Goal: Communication & Community: Participate in discussion

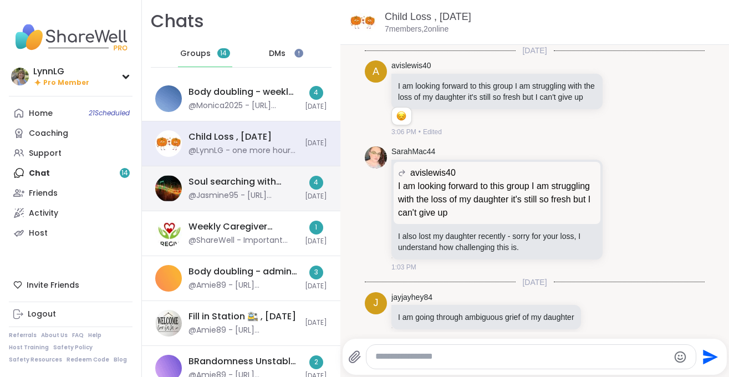
scroll to position [155, 0]
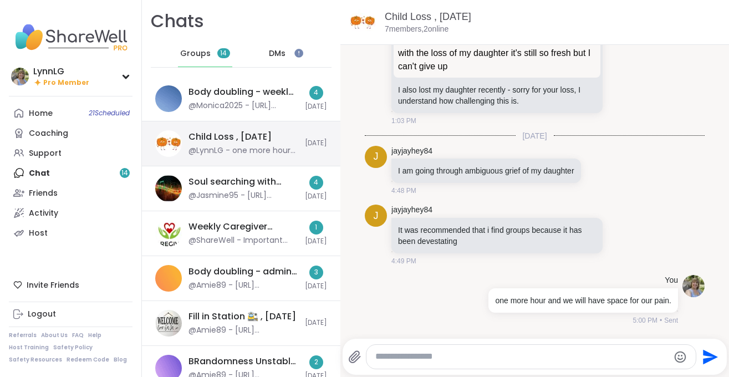
click at [277, 128] on div "Child Loss , [DATE] @LynnLG - one more hour and we will have space for our pain…" at bounding box center [241, 143] width 198 height 45
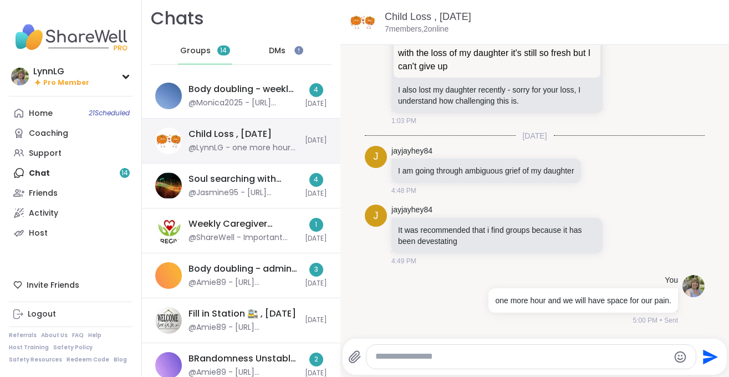
click at [289, 127] on div "Child Loss , [DATE] @LynnLG - one more hour and we will have space for our pain…" at bounding box center [241, 141] width 198 height 45
click at [281, 48] on span "DMs" at bounding box center [277, 50] width 17 height 11
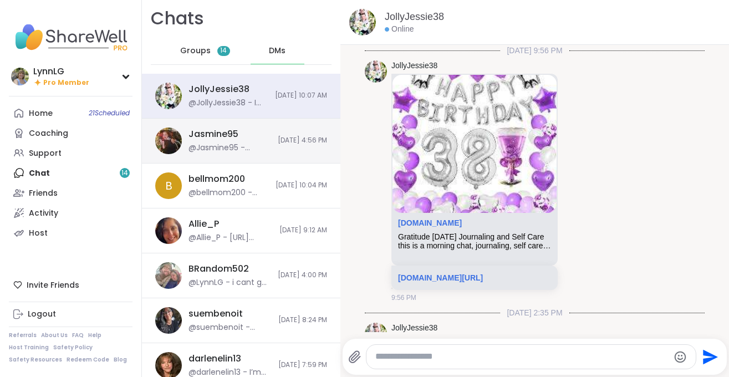
scroll to position [1612, 0]
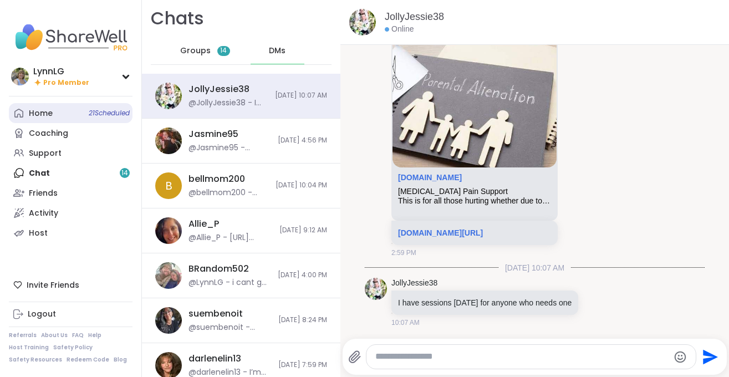
click at [108, 114] on span "21 Scheduled" at bounding box center [109, 113] width 41 height 9
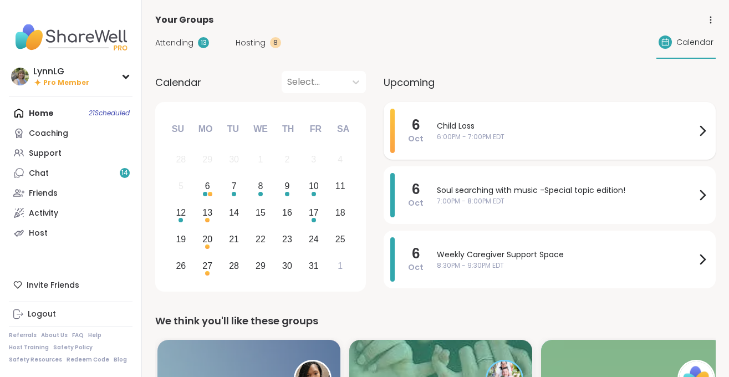
click at [543, 123] on span "Child Loss" at bounding box center [566, 126] width 259 height 12
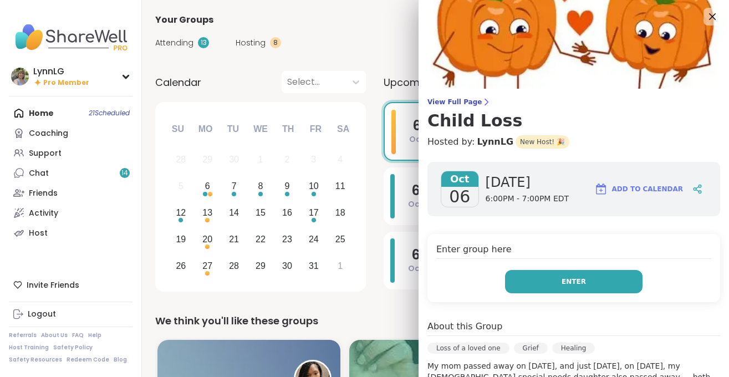
click at [553, 275] on button "Enter" at bounding box center [573, 281] width 137 height 23
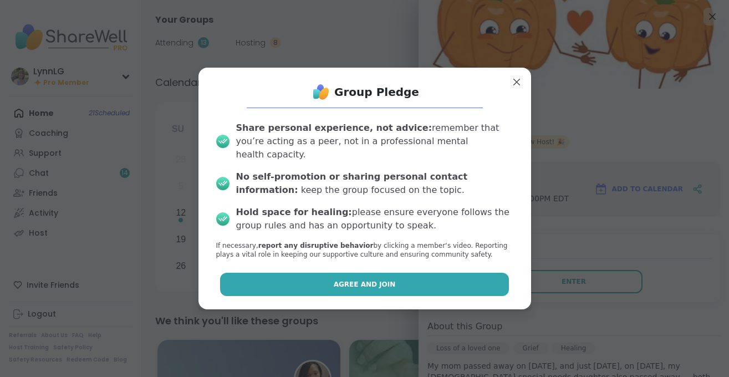
click at [364, 279] on span "Agree and Join" at bounding box center [365, 284] width 62 height 10
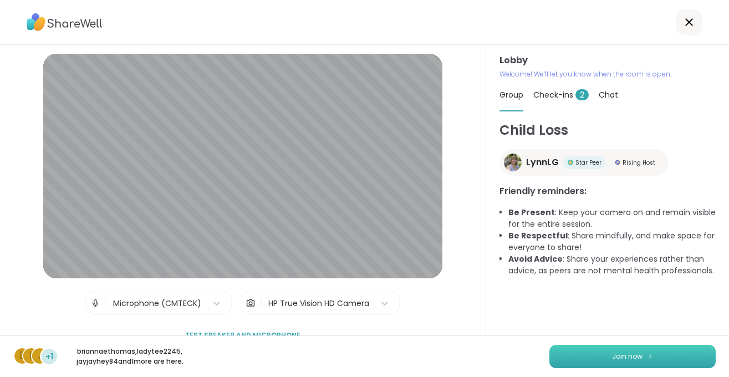
click at [619, 352] on span "Join now" at bounding box center [627, 356] width 30 height 10
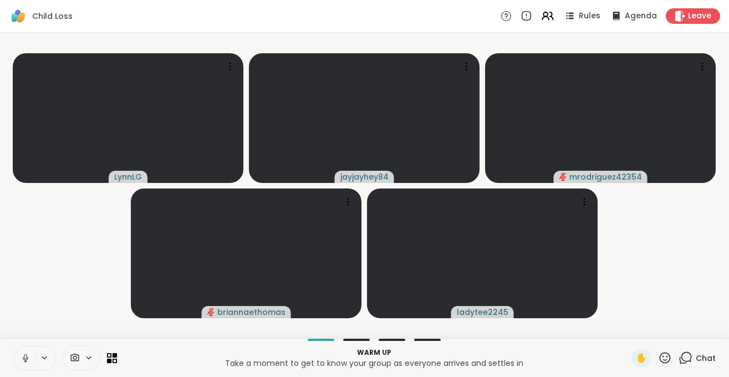
click at [707, 355] on span "Chat" at bounding box center [706, 358] width 20 height 11
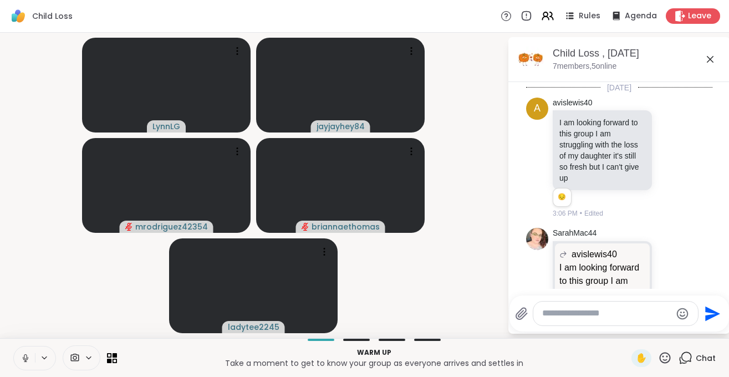
scroll to position [346, 0]
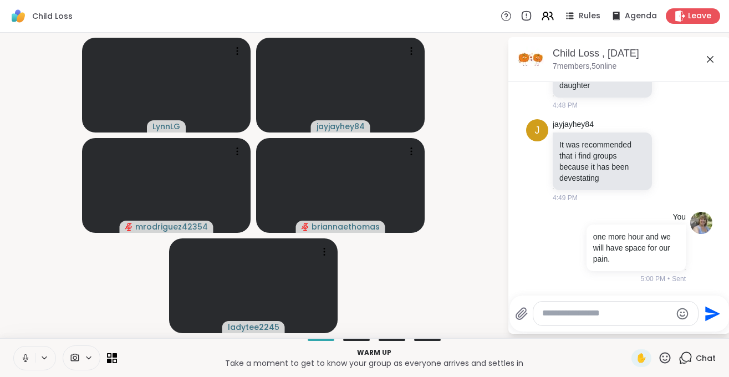
click at [597, 308] on div at bounding box center [615, 314] width 165 height 24
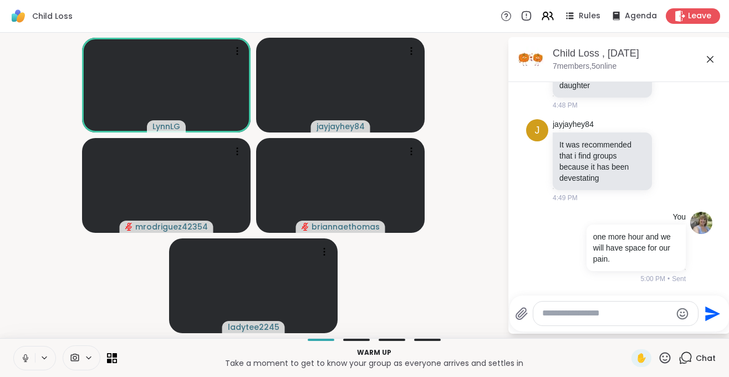
click at [26, 355] on icon at bounding box center [25, 356] width 3 height 5
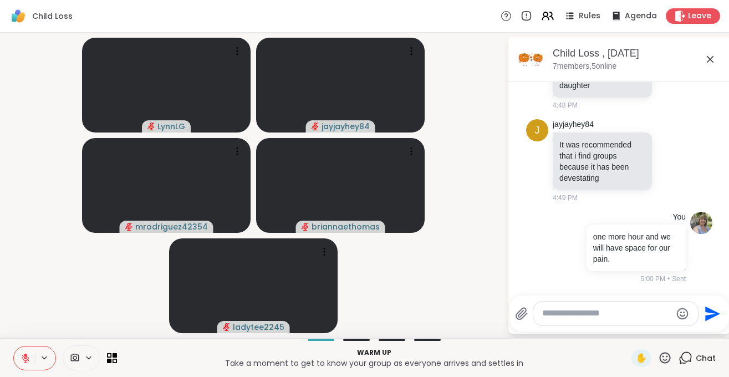
click at [26, 361] on icon at bounding box center [26, 358] width 8 height 8
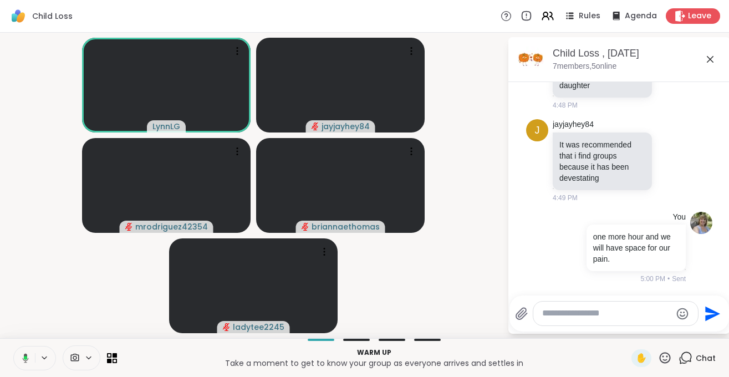
click at [24, 363] on icon at bounding box center [24, 358] width 10 height 10
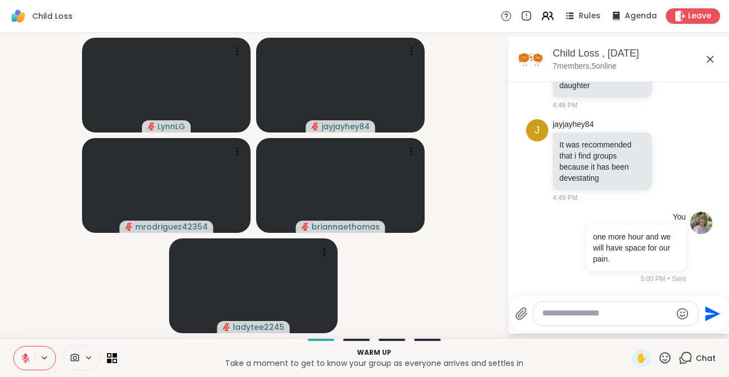
click at [27, 351] on button at bounding box center [24, 357] width 21 height 23
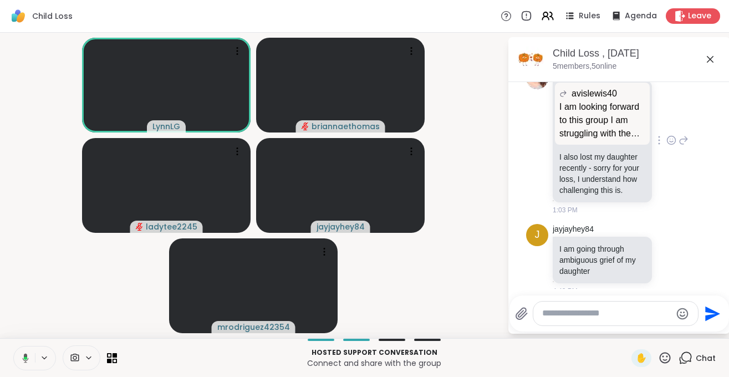
scroll to position [160, 0]
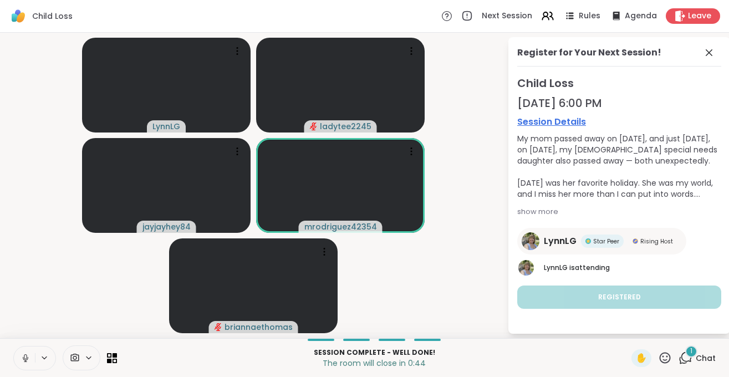
click at [708, 356] on span "Chat" at bounding box center [706, 358] width 20 height 11
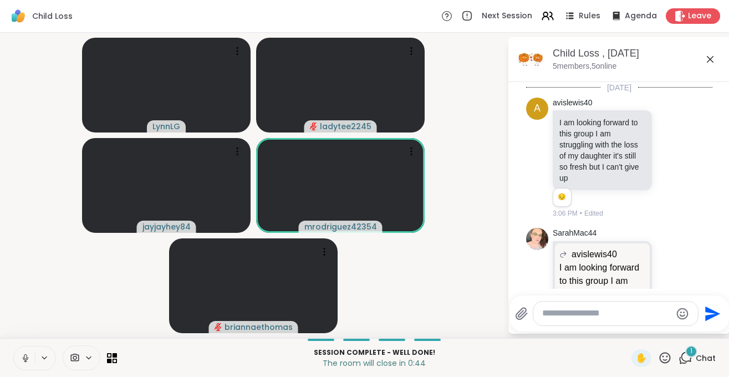
scroll to position [579, 0]
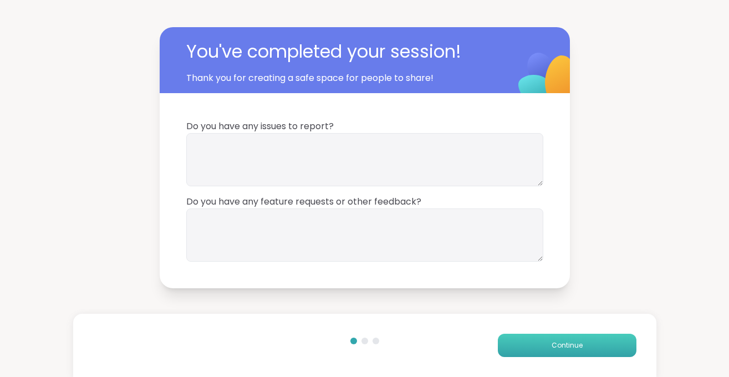
click at [580, 342] on span "Continue" at bounding box center [567, 345] width 31 height 10
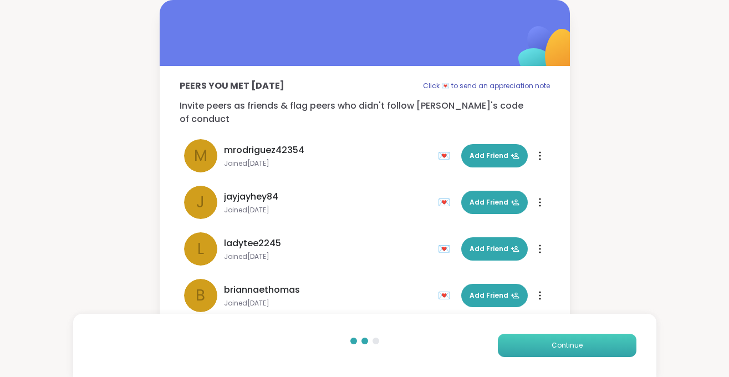
click at [580, 342] on span "Continue" at bounding box center [567, 345] width 31 height 10
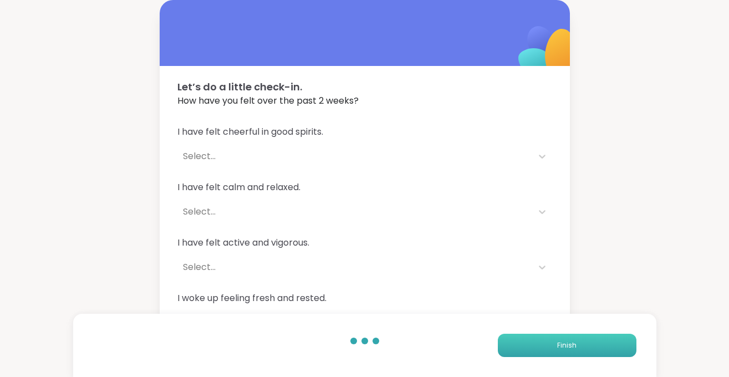
click at [580, 342] on button "Finish" at bounding box center [567, 345] width 139 height 23
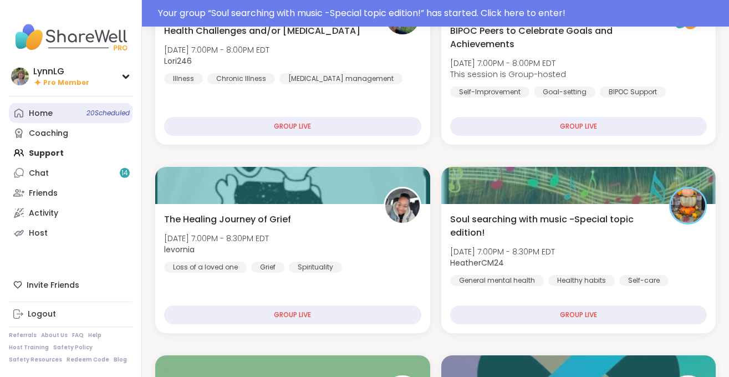
scroll to position [394, 0]
click at [94, 108] on link "Home 20 Scheduled" at bounding box center [71, 113] width 124 height 20
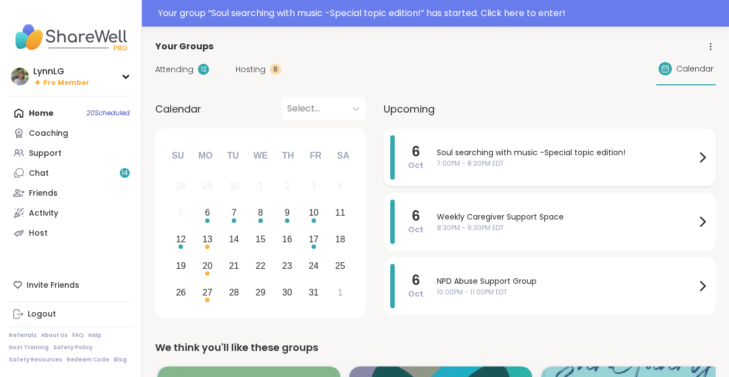
click at [585, 169] on div "Soul searching with music -Special topic edition! 7:00PM - 8:30PM EDT" at bounding box center [573, 157] width 272 height 44
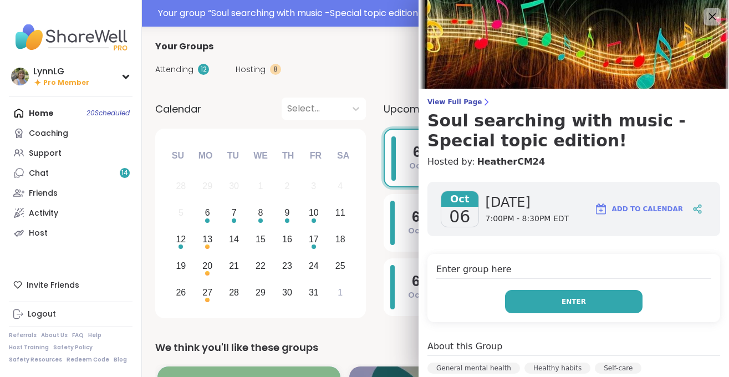
click at [572, 299] on span "Enter" at bounding box center [574, 302] width 24 height 10
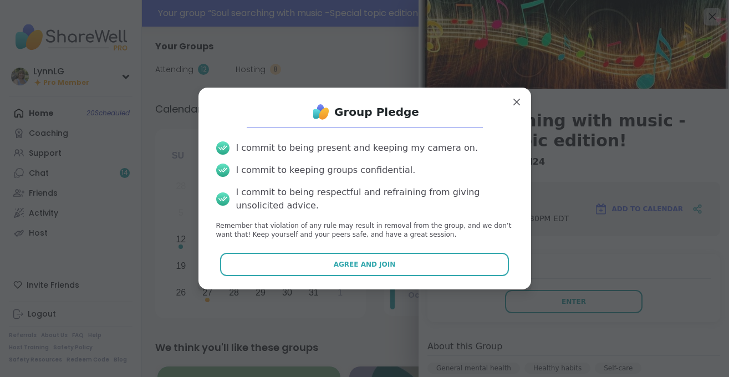
click at [316, 252] on div "Group Pledge I commit to being present and keeping my camera on. I commit to ke…" at bounding box center [364, 188] width 315 height 184
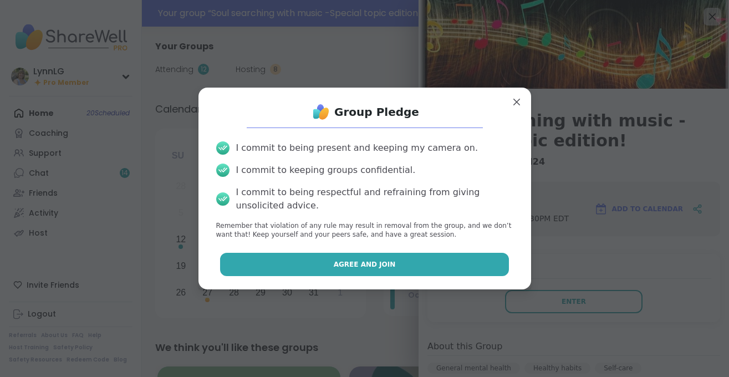
click at [344, 261] on span "Agree and Join" at bounding box center [365, 264] width 62 height 10
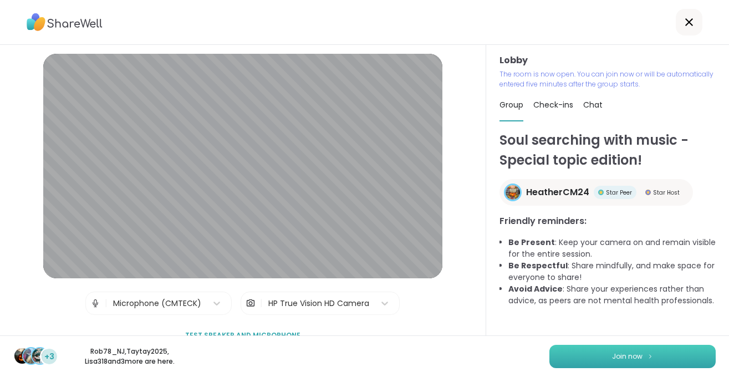
click at [614, 355] on span "Join now" at bounding box center [627, 356] width 30 height 10
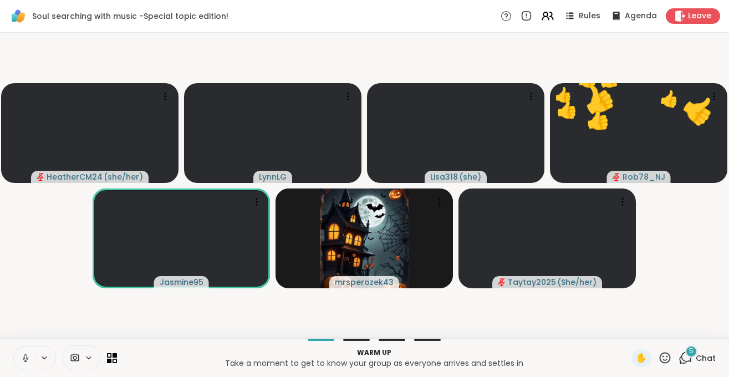
click at [707, 355] on span "Chat" at bounding box center [706, 358] width 20 height 11
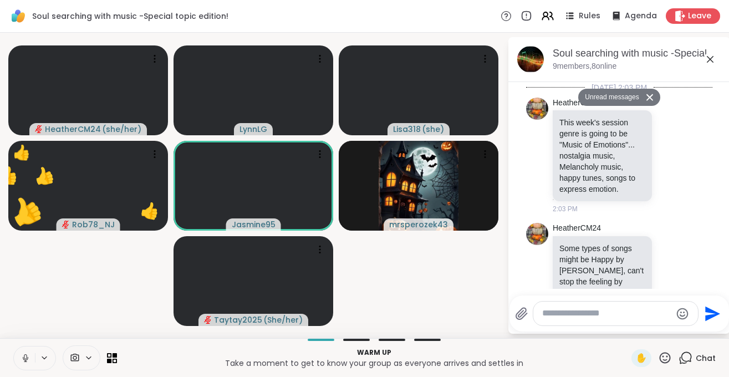
click at [27, 360] on icon at bounding box center [26, 358] width 10 height 10
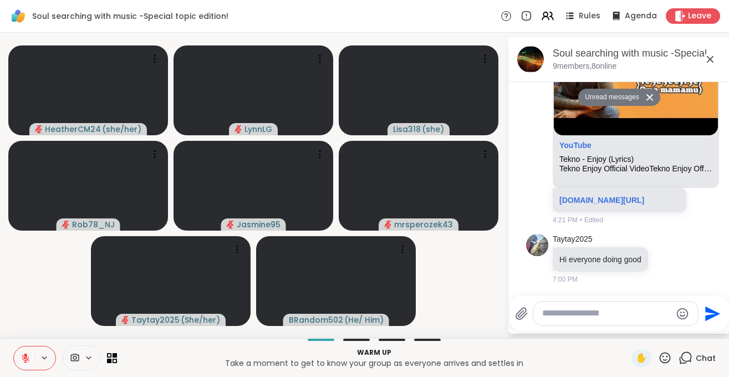
click at [604, 319] on textarea "Type your message" at bounding box center [606, 314] width 129 height 12
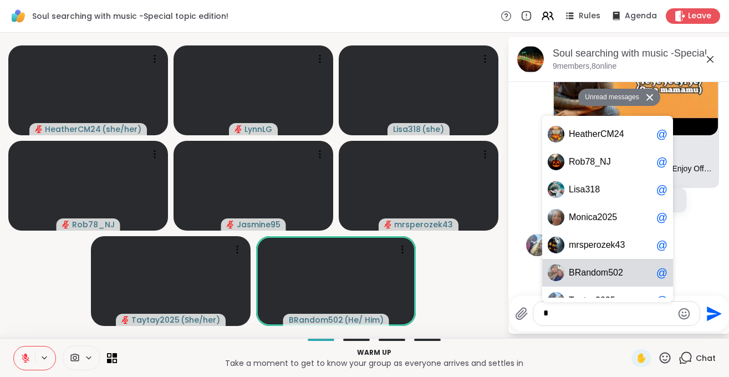
click at [596, 274] on span "o" at bounding box center [598, 272] width 5 height 11
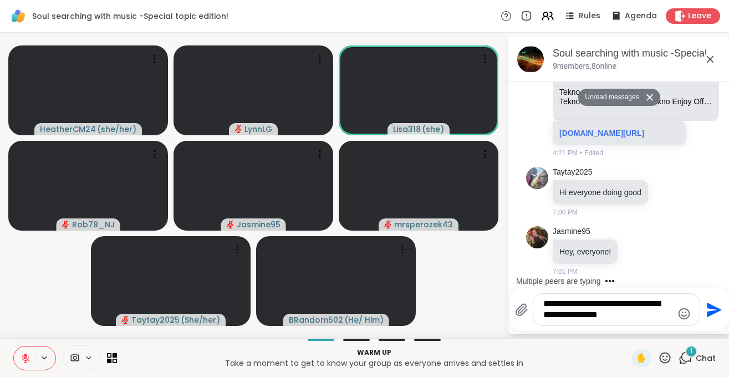
scroll to position [3736, 0]
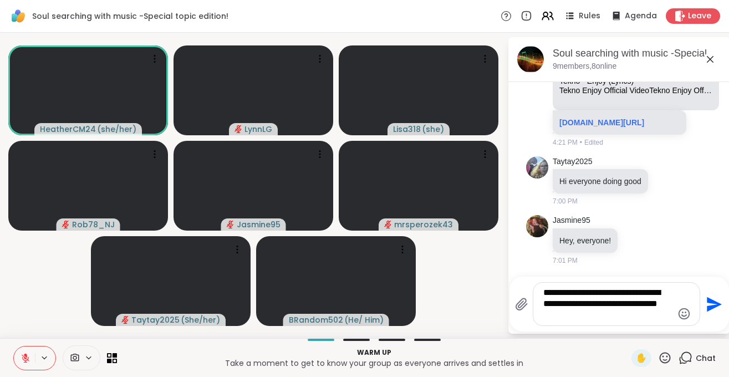
type textarea "**********"
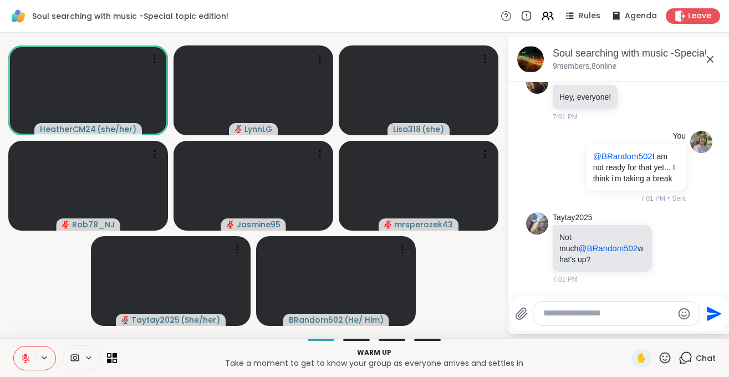
scroll to position [3988, 0]
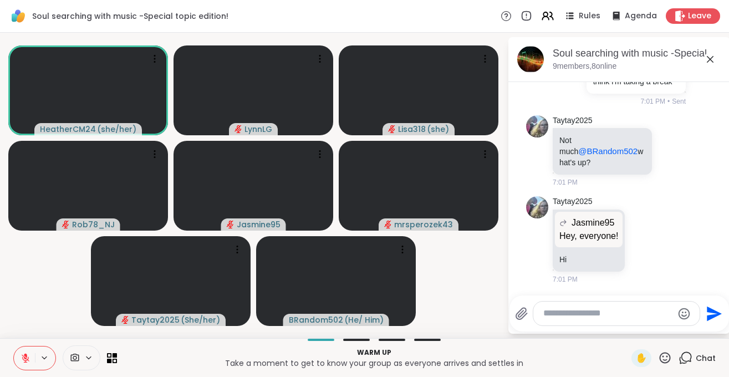
click at [575, 314] on textarea "Type your message" at bounding box center [607, 314] width 129 height 12
type textarea "**********"
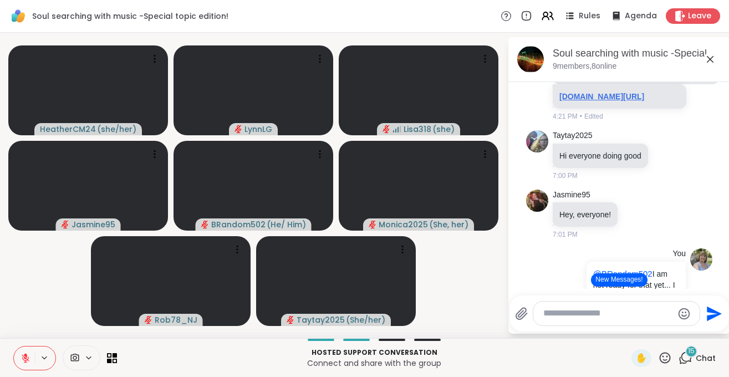
scroll to position [3748, 0]
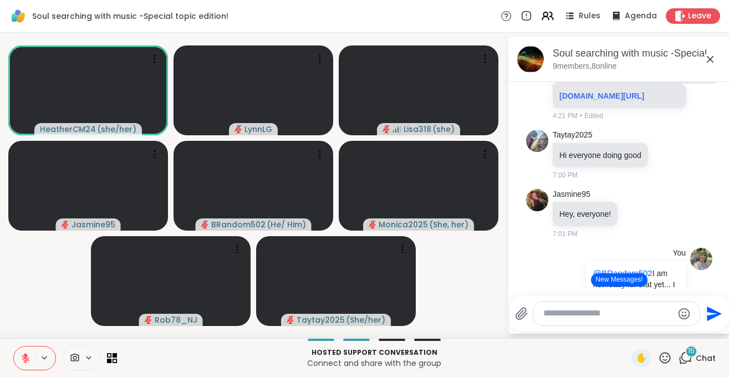
click at [709, 57] on icon at bounding box center [710, 59] width 13 height 13
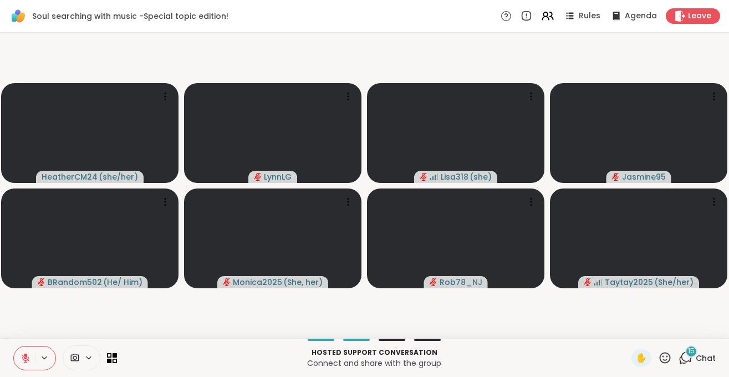
click at [705, 354] on span "Chat" at bounding box center [706, 358] width 20 height 11
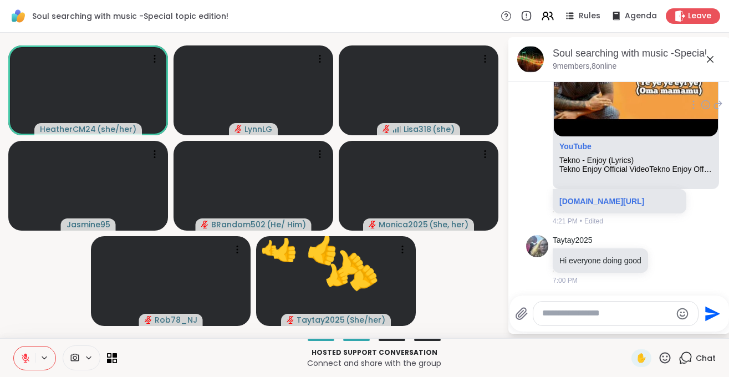
scroll to position [3632, 0]
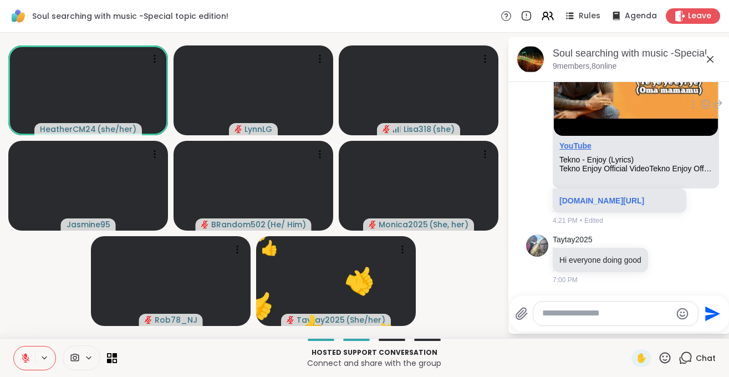
click at [565, 150] on link "YouTube" at bounding box center [575, 145] width 32 height 9
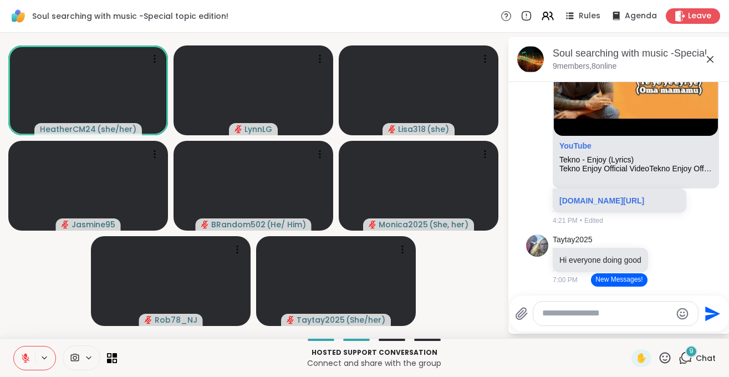
click at [26, 364] on button at bounding box center [24, 357] width 21 height 23
click at [22, 363] on icon at bounding box center [26, 358] width 10 height 10
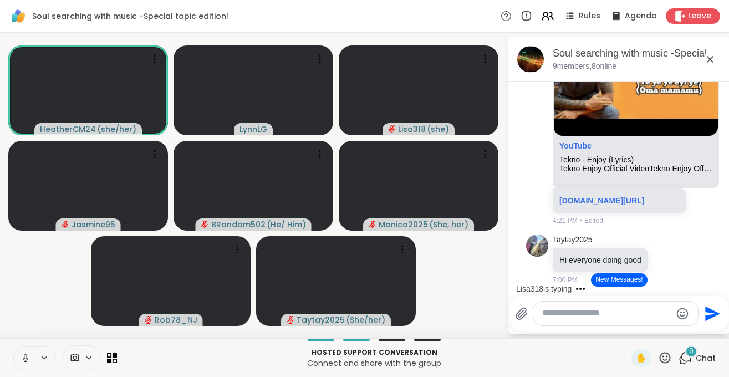
click at [22, 363] on icon at bounding box center [26, 358] width 10 height 10
click at [26, 361] on icon at bounding box center [26, 358] width 8 height 8
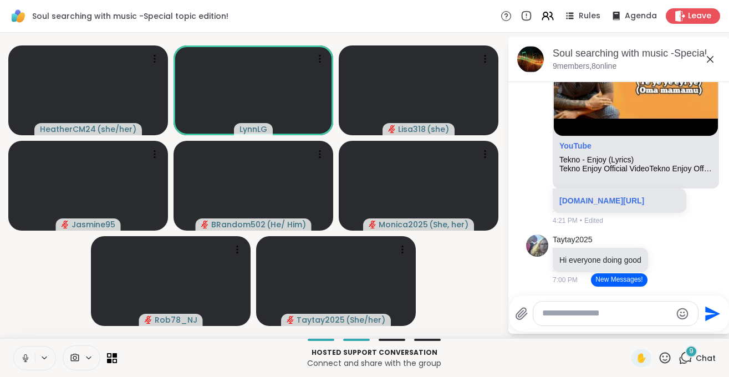
click at [27, 353] on icon at bounding box center [26, 358] width 10 height 10
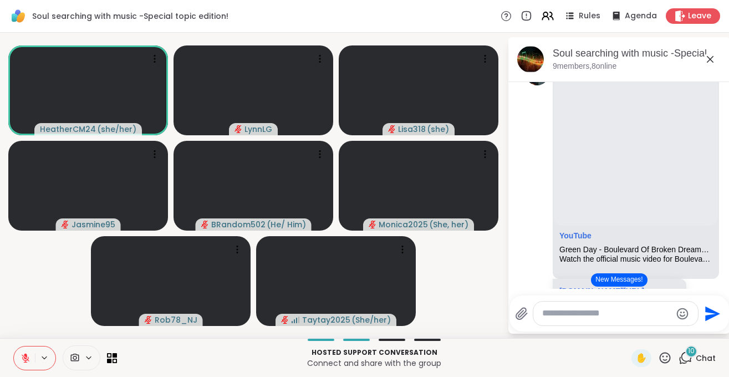
scroll to position [3013, 0]
click at [24, 361] on icon at bounding box center [26, 358] width 10 height 10
click at [24, 361] on icon at bounding box center [25, 361] width 3 height 1
click at [24, 361] on icon at bounding box center [26, 358] width 10 height 10
click at [19, 359] on button at bounding box center [24, 357] width 21 height 23
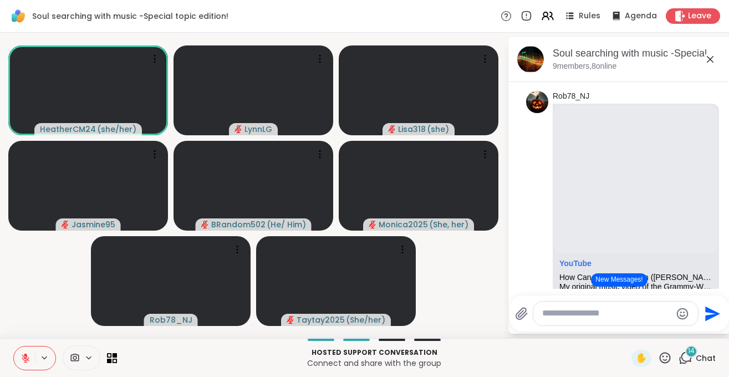
scroll to position [2170, 0]
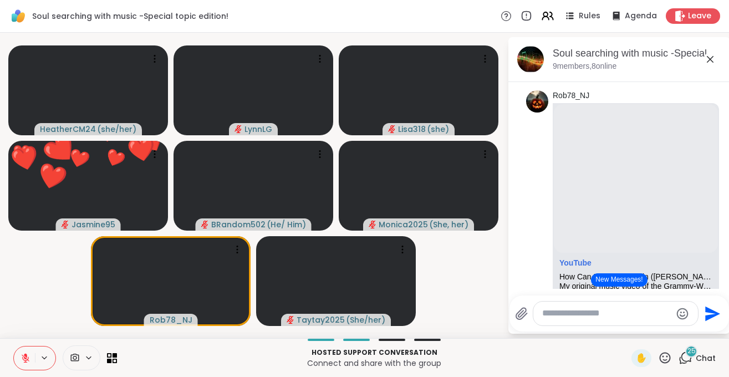
click at [666, 359] on icon at bounding box center [665, 358] width 14 height 14
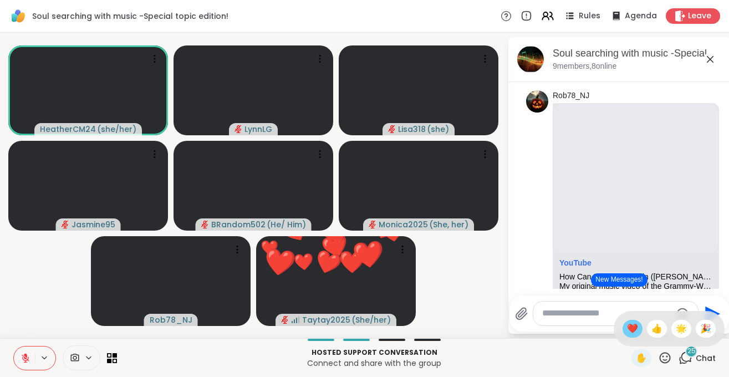
click at [629, 328] on span "❤️" at bounding box center [632, 328] width 11 height 13
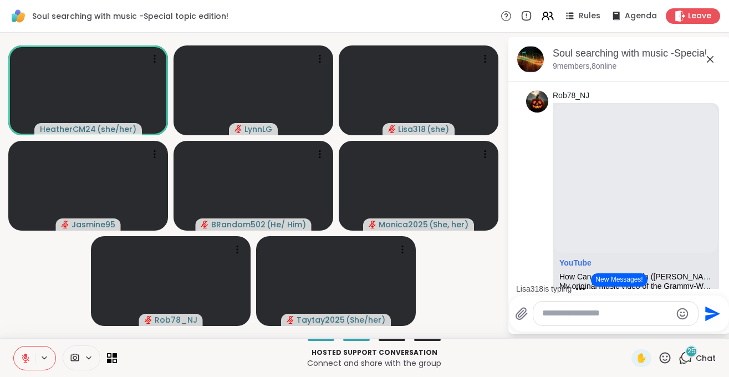
click at [665, 360] on icon at bounding box center [665, 357] width 11 height 11
click at [630, 329] on span "❤️" at bounding box center [632, 328] width 11 height 13
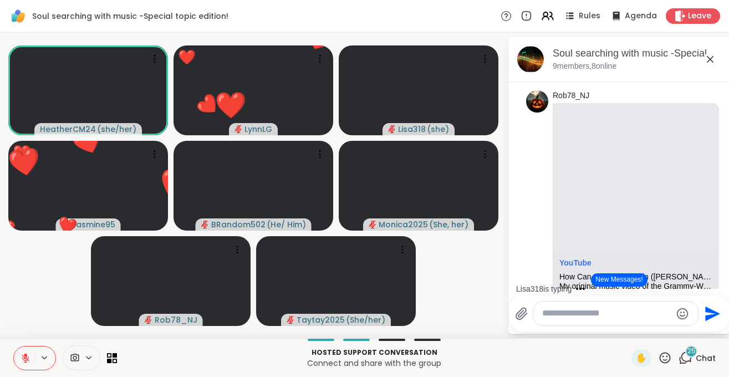
click at [666, 358] on icon at bounding box center [665, 358] width 14 height 14
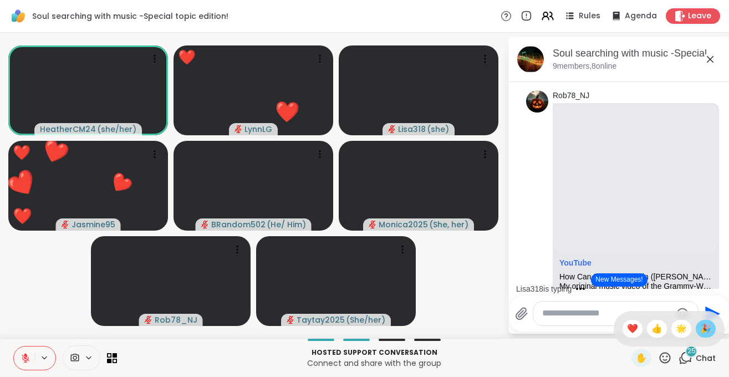
click at [707, 328] on span "🎉" at bounding box center [705, 328] width 11 height 13
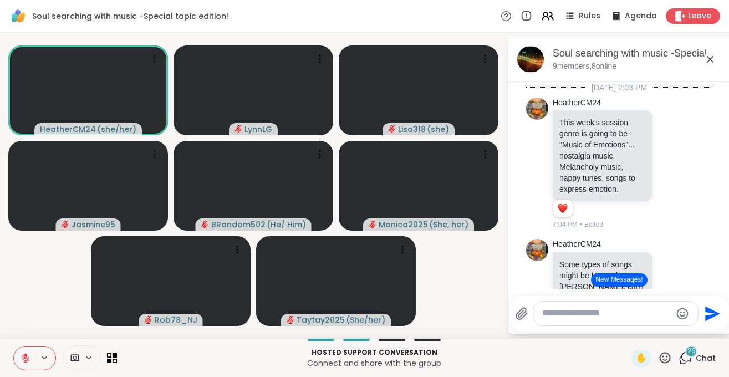
scroll to position [2170, 0]
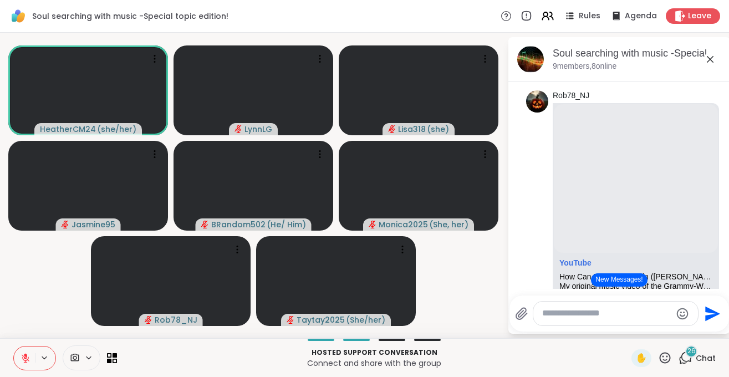
click at [609, 312] on textarea "Type your message" at bounding box center [606, 314] width 129 height 12
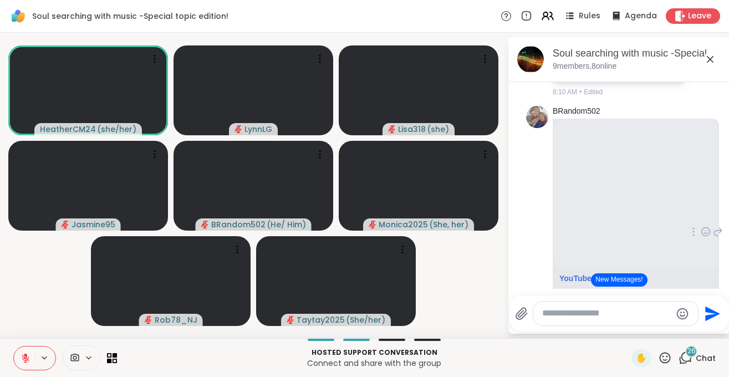
scroll to position [1892, 0]
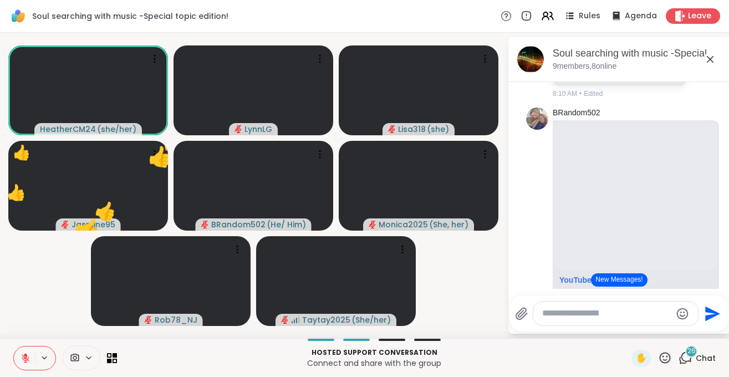
click at [583, 315] on textarea "Type your message" at bounding box center [606, 314] width 129 height 12
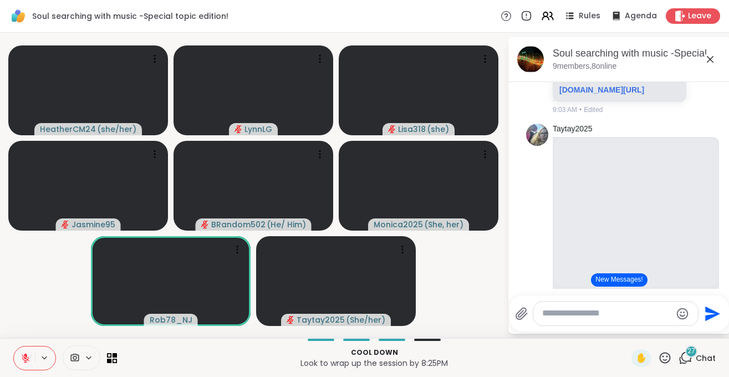
scroll to position [1, 0]
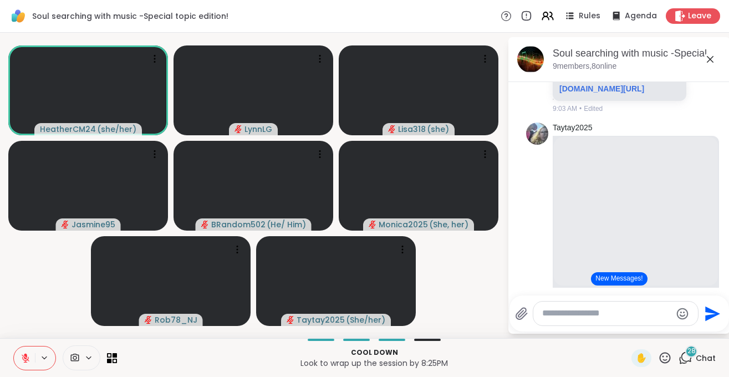
click at [567, 311] on textarea "Type your message" at bounding box center [606, 314] width 129 height 12
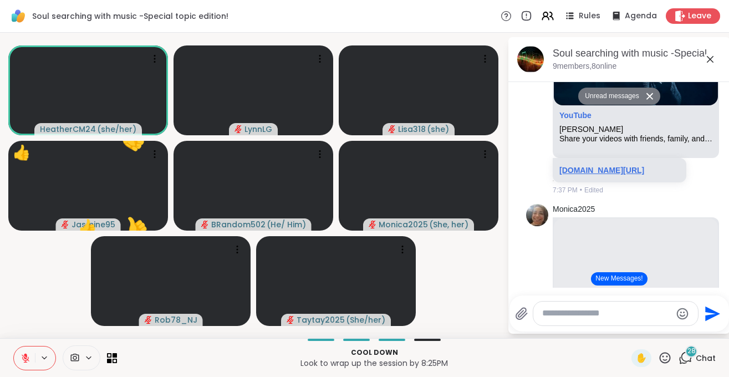
scroll to position [6449, 0]
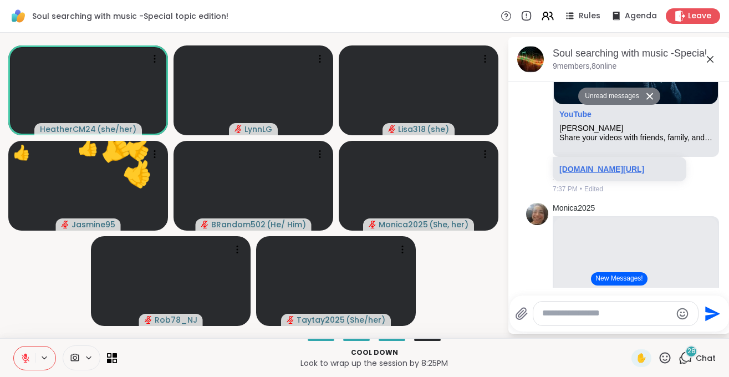
click at [592, 174] on link "[DOMAIN_NAME][URL]" at bounding box center [601, 169] width 85 height 9
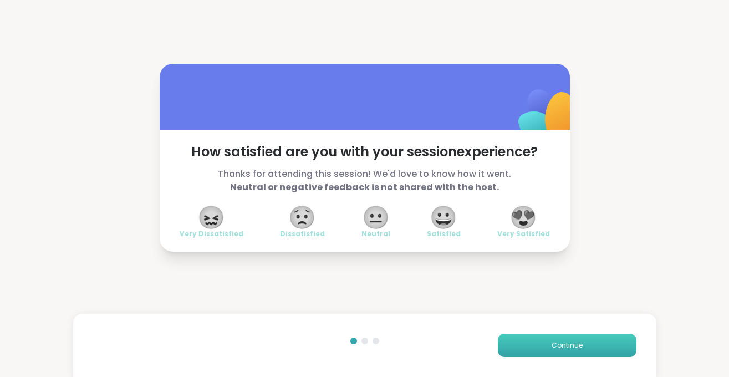
click at [560, 339] on button "Continue" at bounding box center [567, 345] width 139 height 23
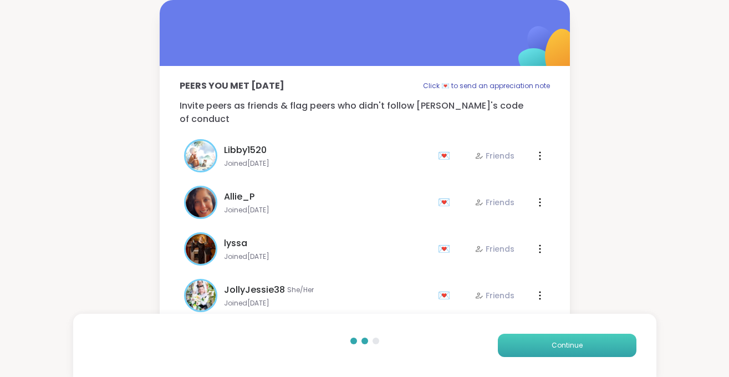
click at [560, 340] on button "Continue" at bounding box center [567, 345] width 139 height 23
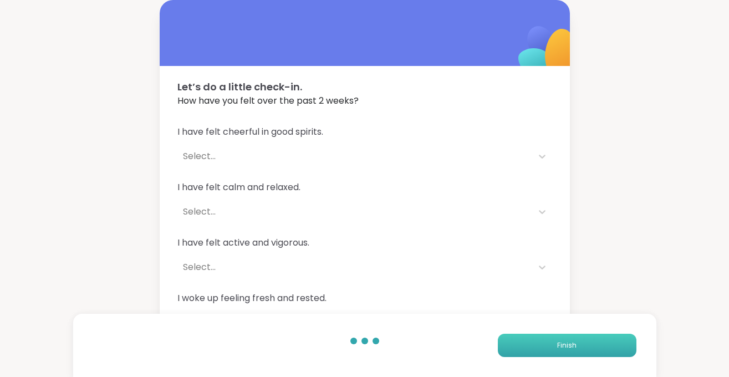
click at [560, 340] on button "Finish" at bounding box center [567, 345] width 139 height 23
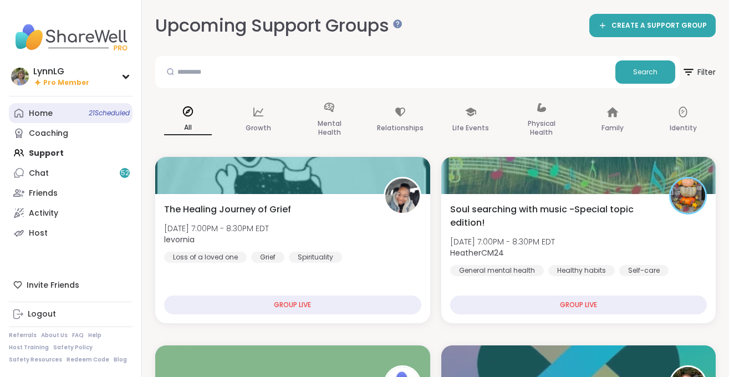
click at [109, 113] on span "21 Scheduled" at bounding box center [109, 113] width 41 height 9
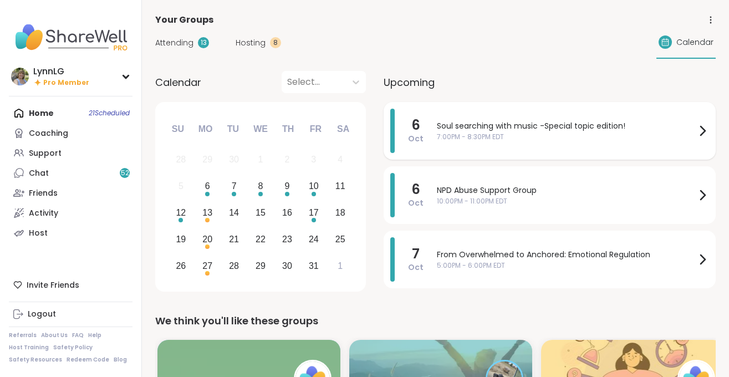
click at [552, 143] on div "Soul searching with music -Special topic edition! 7:00PM - 8:30PM EDT" at bounding box center [573, 131] width 272 height 44
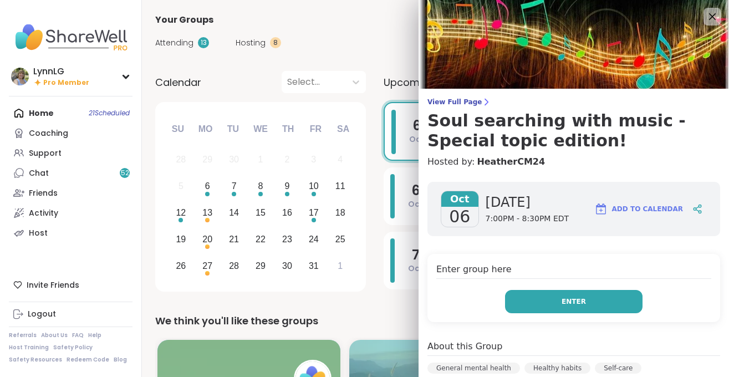
click at [569, 296] on button "Enter" at bounding box center [573, 301] width 137 height 23
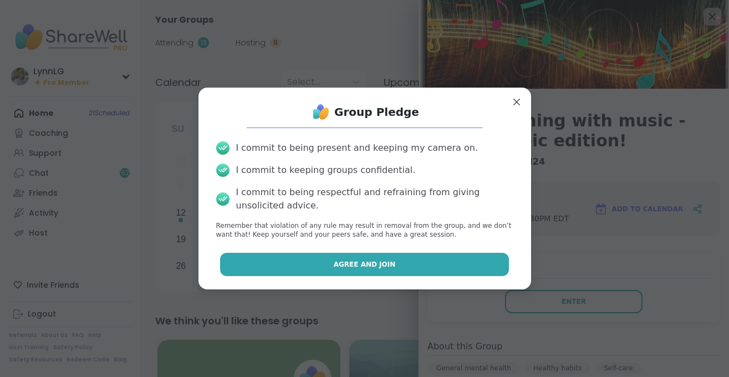
click at [376, 262] on span "Agree and Join" at bounding box center [365, 264] width 62 height 10
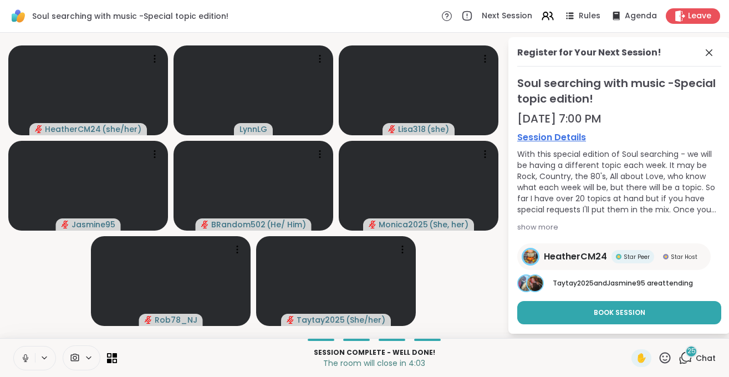
click at [23, 363] on icon at bounding box center [26, 358] width 10 height 10
click at [704, 355] on span "Chat" at bounding box center [706, 358] width 20 height 11
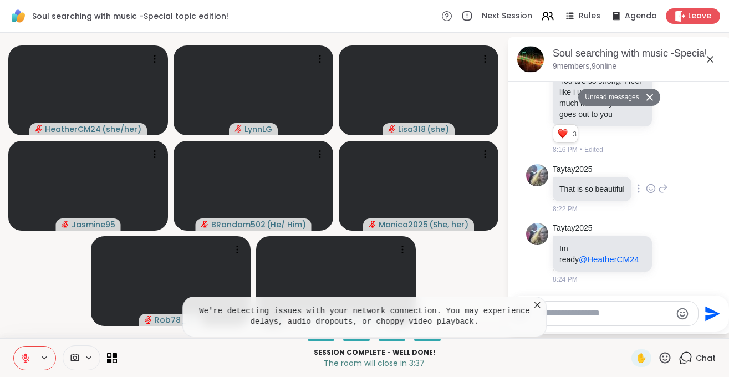
scroll to position [9693, 0]
click at [540, 306] on icon at bounding box center [537, 304] width 11 height 11
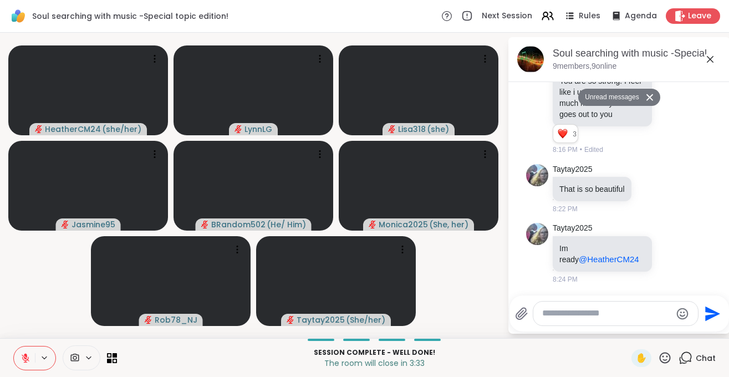
click at [574, 313] on textarea "Type your message" at bounding box center [606, 314] width 129 height 12
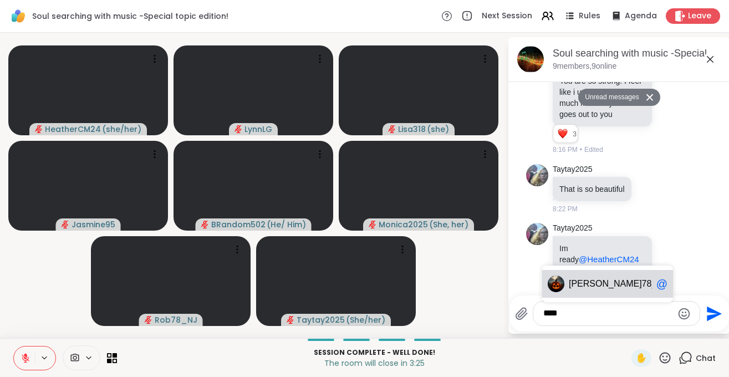
click at [642, 279] on span "78_NJ" at bounding box center [655, 283] width 26 height 11
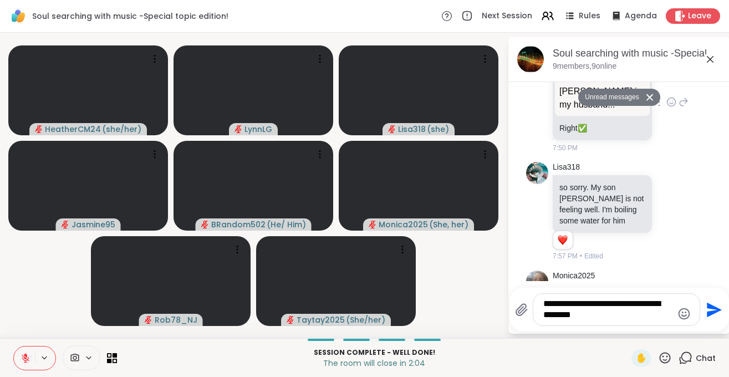
scroll to position [7391, 0]
type textarea "**********"
click at [709, 310] on icon "Send" at bounding box center [713, 310] width 18 height 18
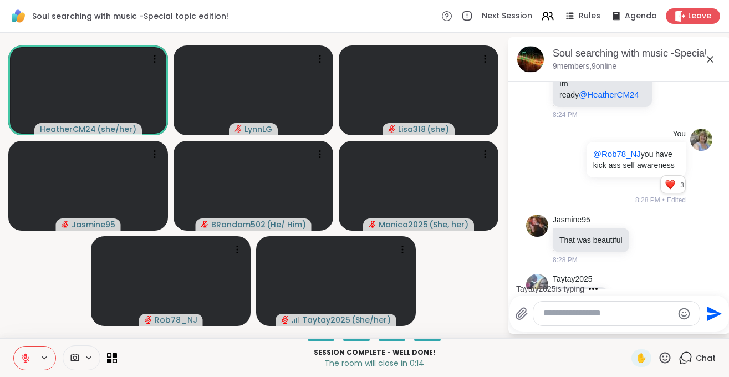
scroll to position [9930, 0]
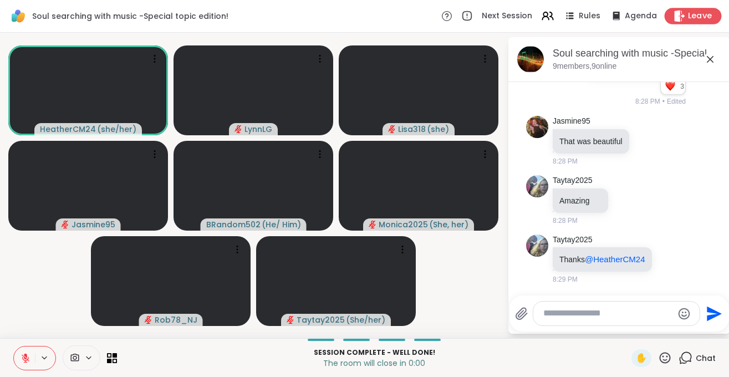
click at [686, 15] on div "Leave" at bounding box center [693, 16] width 57 height 16
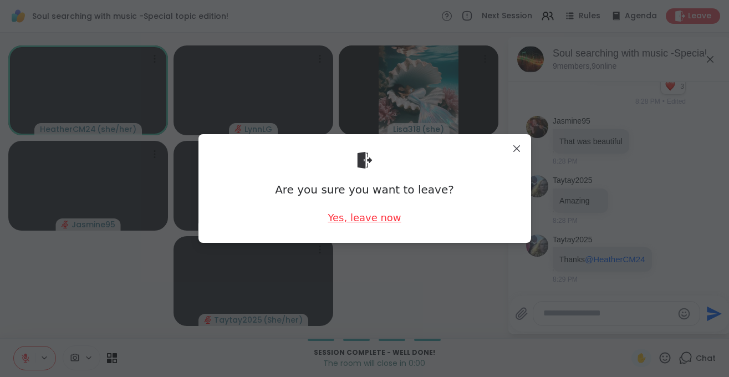
click at [370, 220] on div "Yes, leave now" at bounding box center [364, 218] width 73 height 14
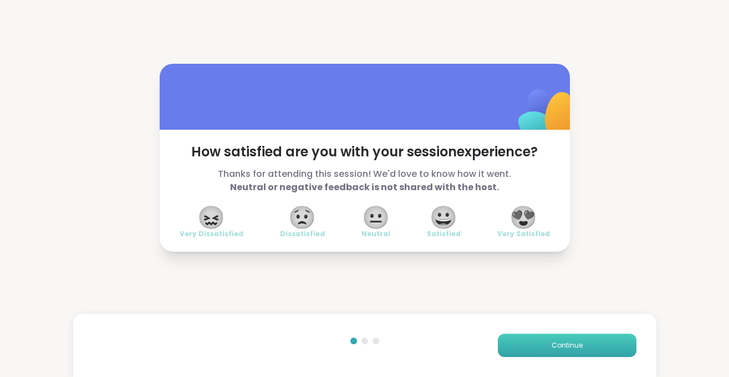
click at [572, 342] on span "Continue" at bounding box center [567, 345] width 31 height 10
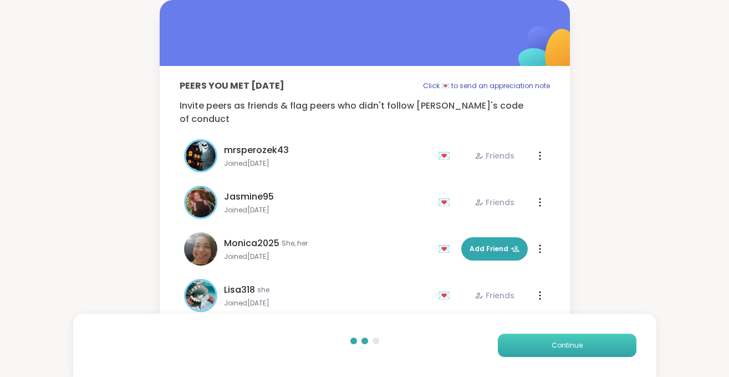
click at [571, 343] on span "Continue" at bounding box center [567, 345] width 31 height 10
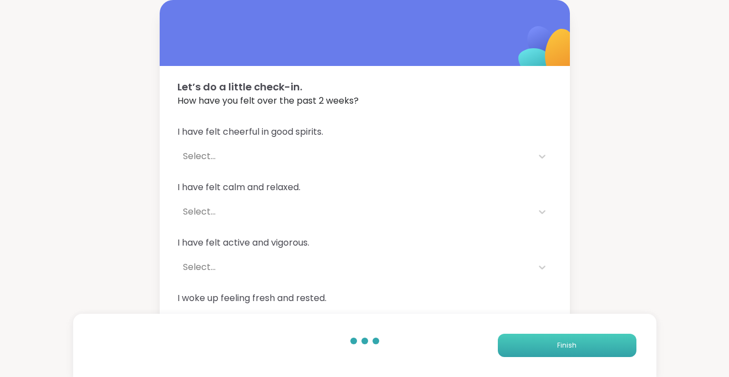
click at [571, 343] on span "Finish" at bounding box center [566, 345] width 19 height 10
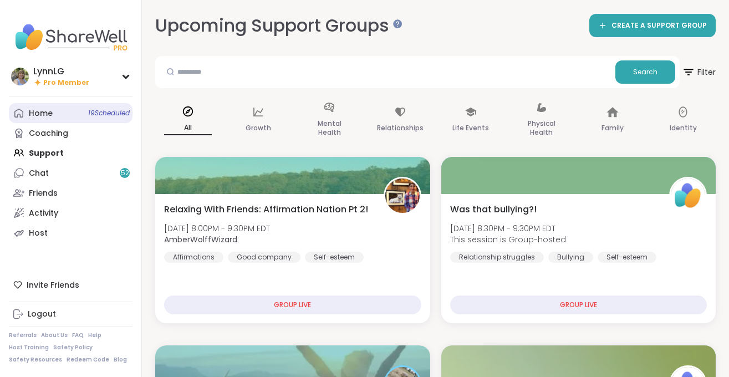
click at [88, 113] on span "19 Scheduled" at bounding box center [109, 113] width 42 height 9
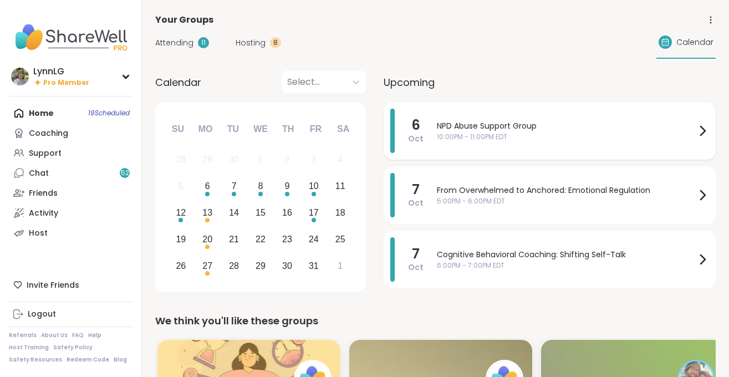
click at [579, 126] on span "NPD Abuse Support Group" at bounding box center [566, 126] width 259 height 12
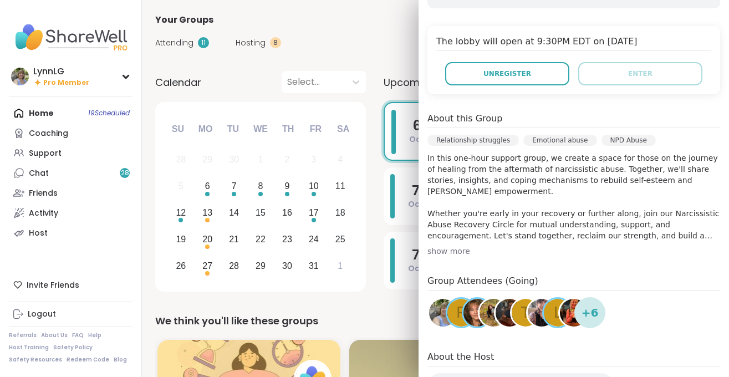
scroll to position [208, 0]
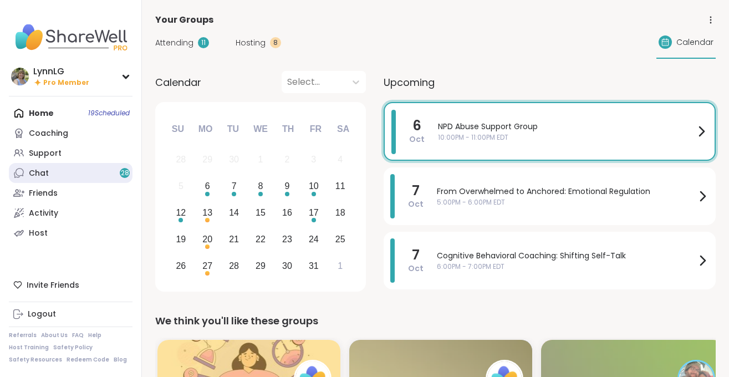
click at [29, 172] on div "Chat 28" at bounding box center [39, 173] width 20 height 11
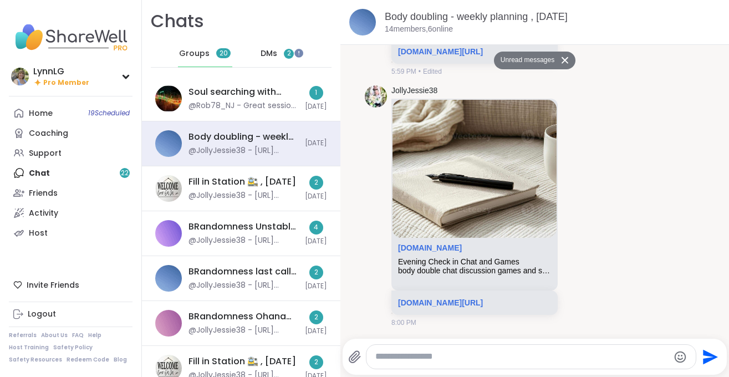
click at [277, 52] on span "DMs" at bounding box center [269, 53] width 17 height 11
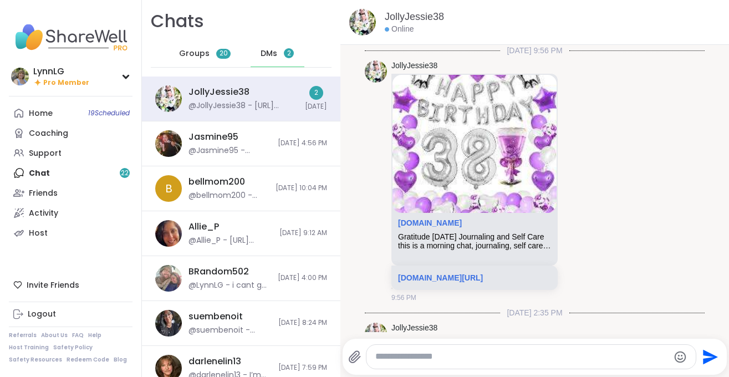
scroll to position [2174, 0]
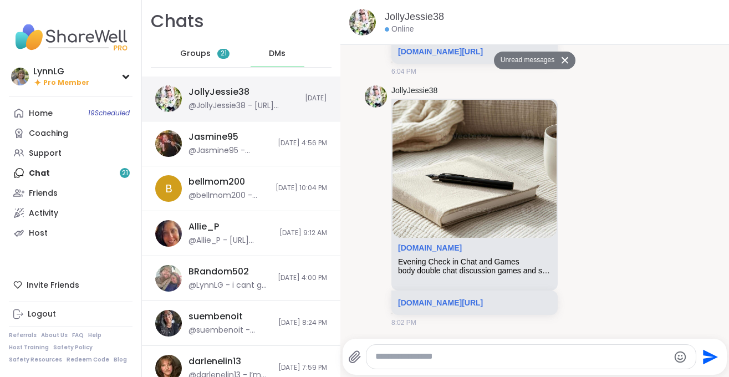
click at [279, 88] on div "JollyJessie38 @JollyJessie38 - https://sharewellnow.com/session/4170d70b-c275-4…" at bounding box center [243, 99] width 110 height 26
click at [286, 88] on div "JollyJessie38 @JollyJessie38 - https://sharewellnow.com/session/4170d70b-c275-4…" at bounding box center [243, 99] width 110 height 26
click at [440, 298] on link "sharewellnow.com/session/4170d70b-c275-4546-b4a4-35b2130f8e97" at bounding box center [440, 302] width 85 height 9
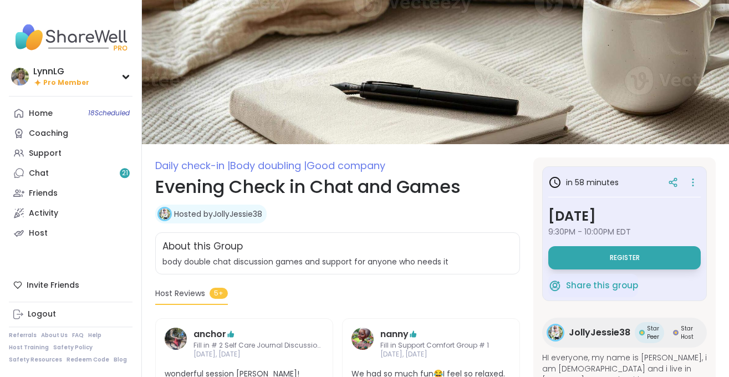
scroll to position [1, 0]
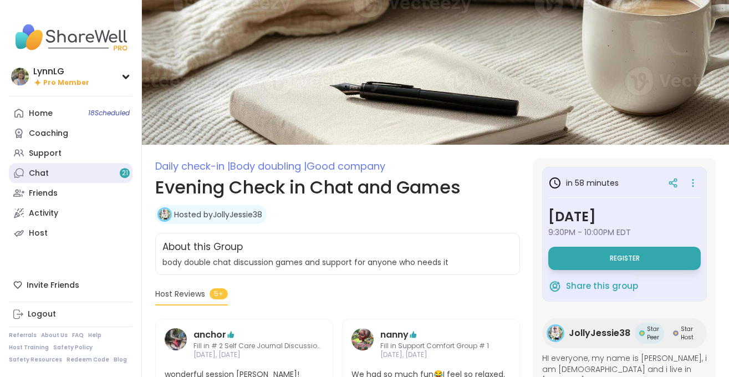
click at [58, 172] on link "Chat 21" at bounding box center [71, 173] width 124 height 20
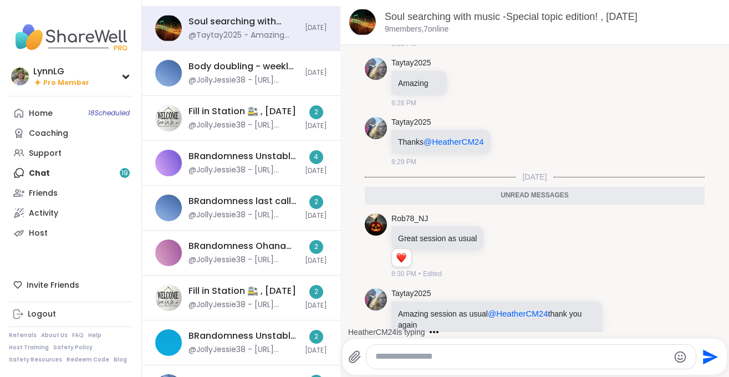
scroll to position [72, 0]
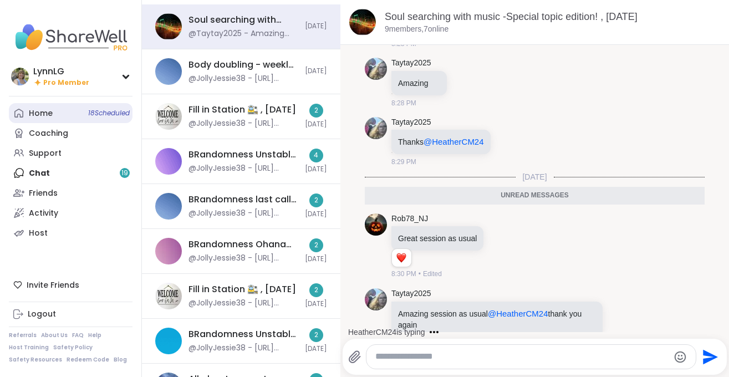
click at [95, 111] on span "18 Scheduled" at bounding box center [109, 113] width 42 height 9
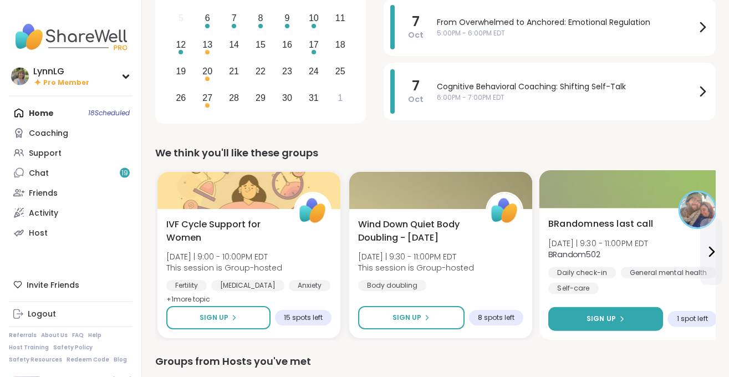
scroll to position [169, 0]
click at [603, 315] on span "Sign Up" at bounding box center [601, 318] width 29 height 10
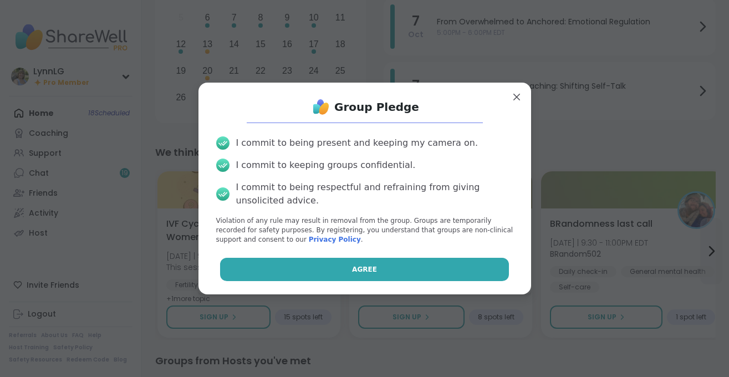
click at [360, 269] on span "Agree" at bounding box center [364, 269] width 25 height 10
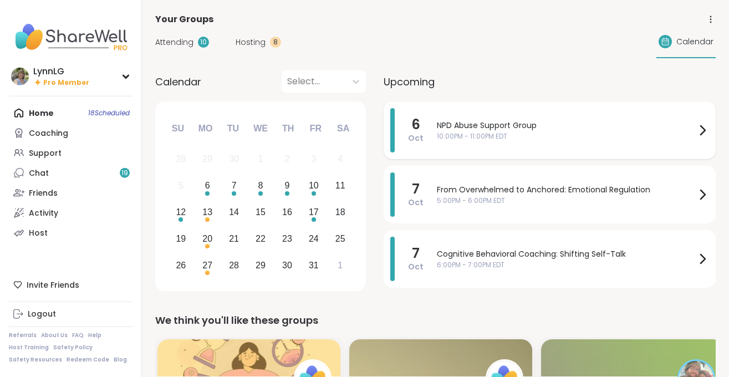
scroll to position [0, 0]
click at [570, 128] on span "NPD Abuse Support Group" at bounding box center [566, 126] width 259 height 12
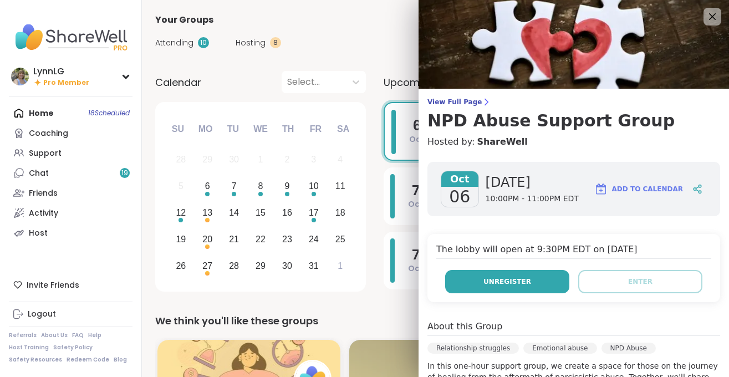
click at [486, 280] on button "Unregister" at bounding box center [507, 281] width 124 height 23
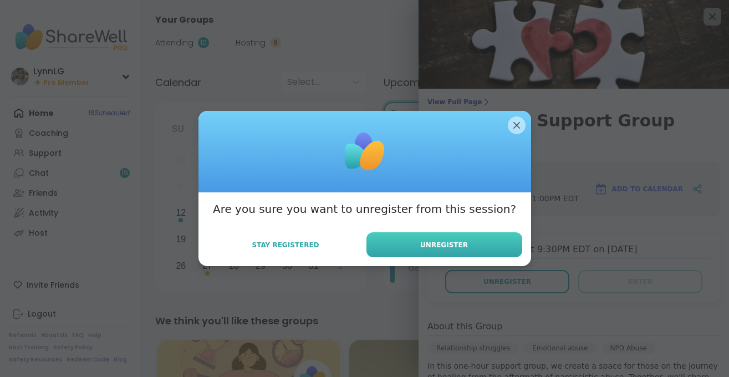
click at [431, 239] on button "Unregister" at bounding box center [444, 244] width 156 height 25
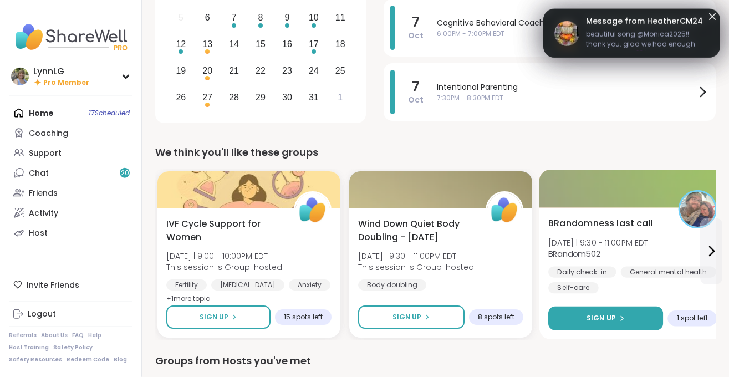
scroll to position [169, 0]
click at [611, 313] on span "Sign Up" at bounding box center [601, 318] width 29 height 10
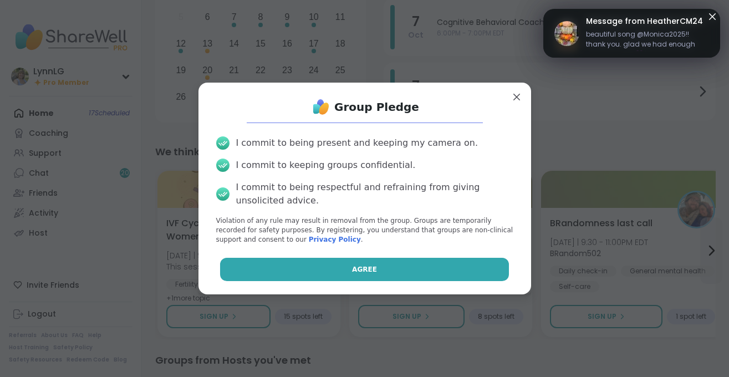
click at [373, 266] on span "Agree" at bounding box center [364, 269] width 25 height 10
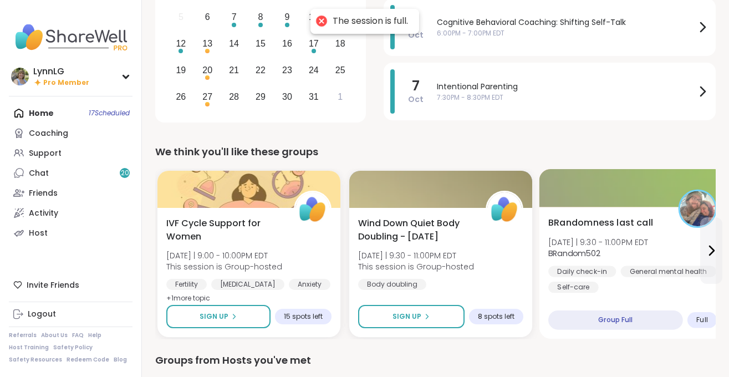
click at [634, 291] on div "Daily check-in General mental health Self-care" at bounding box center [632, 279] width 169 height 27
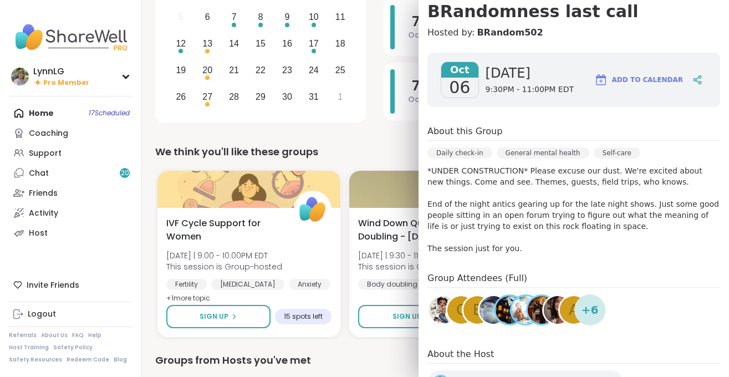
scroll to position [0, 0]
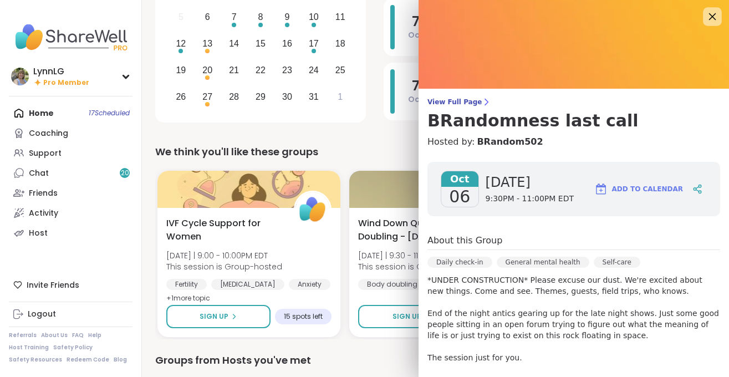
click at [717, 13] on icon at bounding box center [712, 16] width 14 height 14
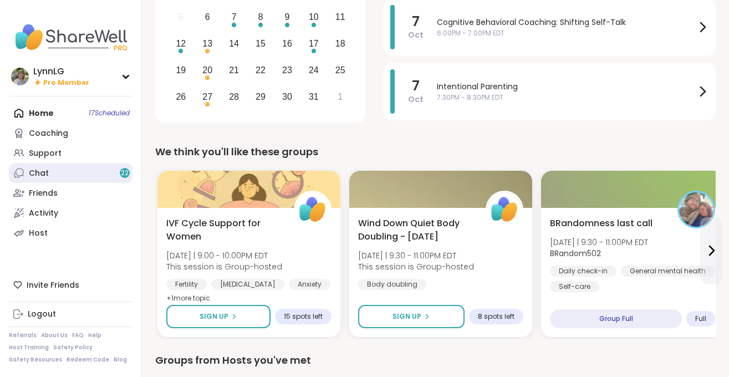
click at [75, 173] on link "Chat 22" at bounding box center [71, 173] width 124 height 20
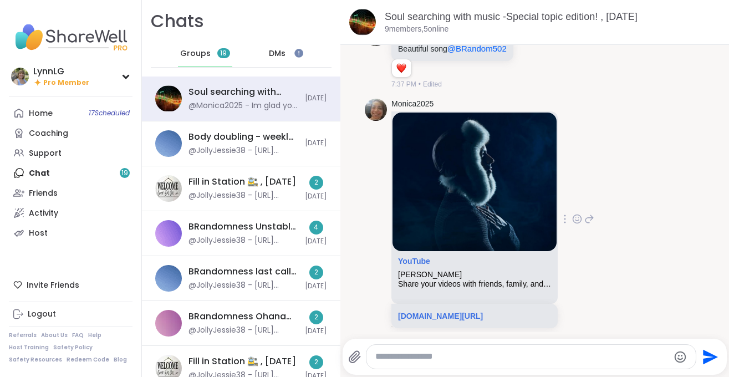
scroll to position [5736, 0]
click at [468, 312] on link "[DOMAIN_NAME][URL]" at bounding box center [440, 316] width 85 height 9
